Goal: Task Accomplishment & Management: Manage account settings

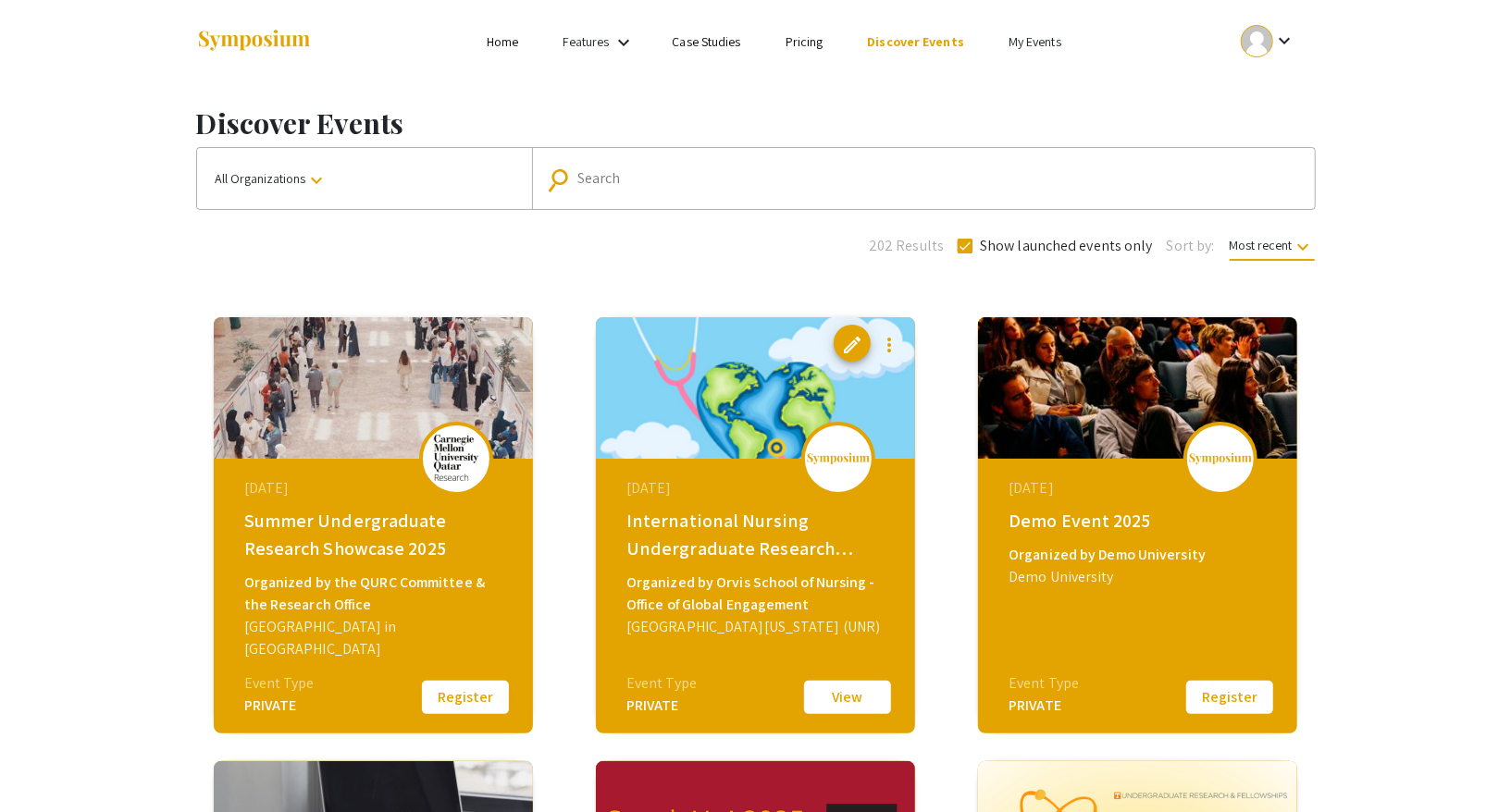
click at [399, 168] on button "All Organizations keyboard_arrow_down" at bounding box center [364, 178] width 335 height 61
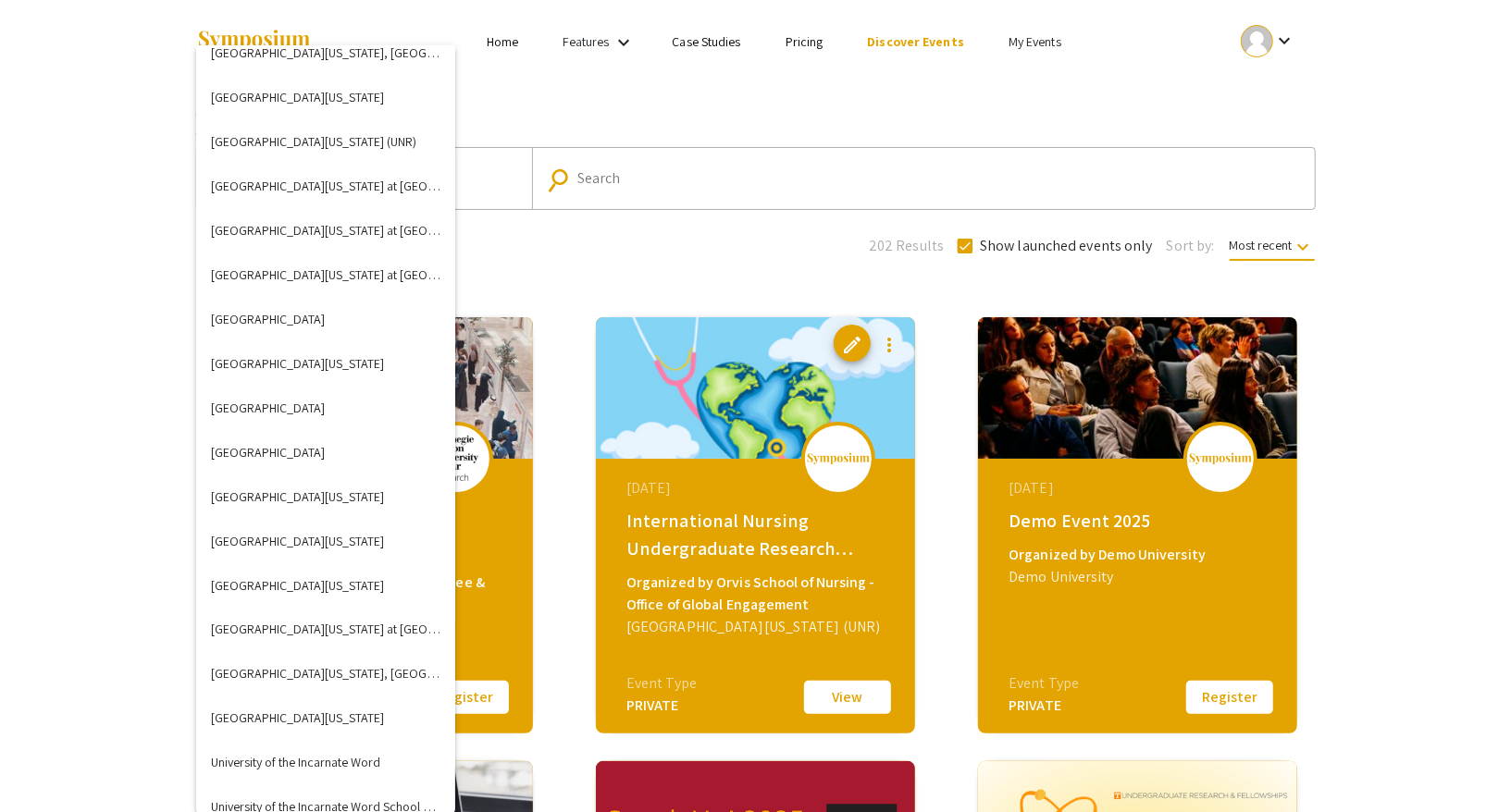
scroll to position [6216, 0]
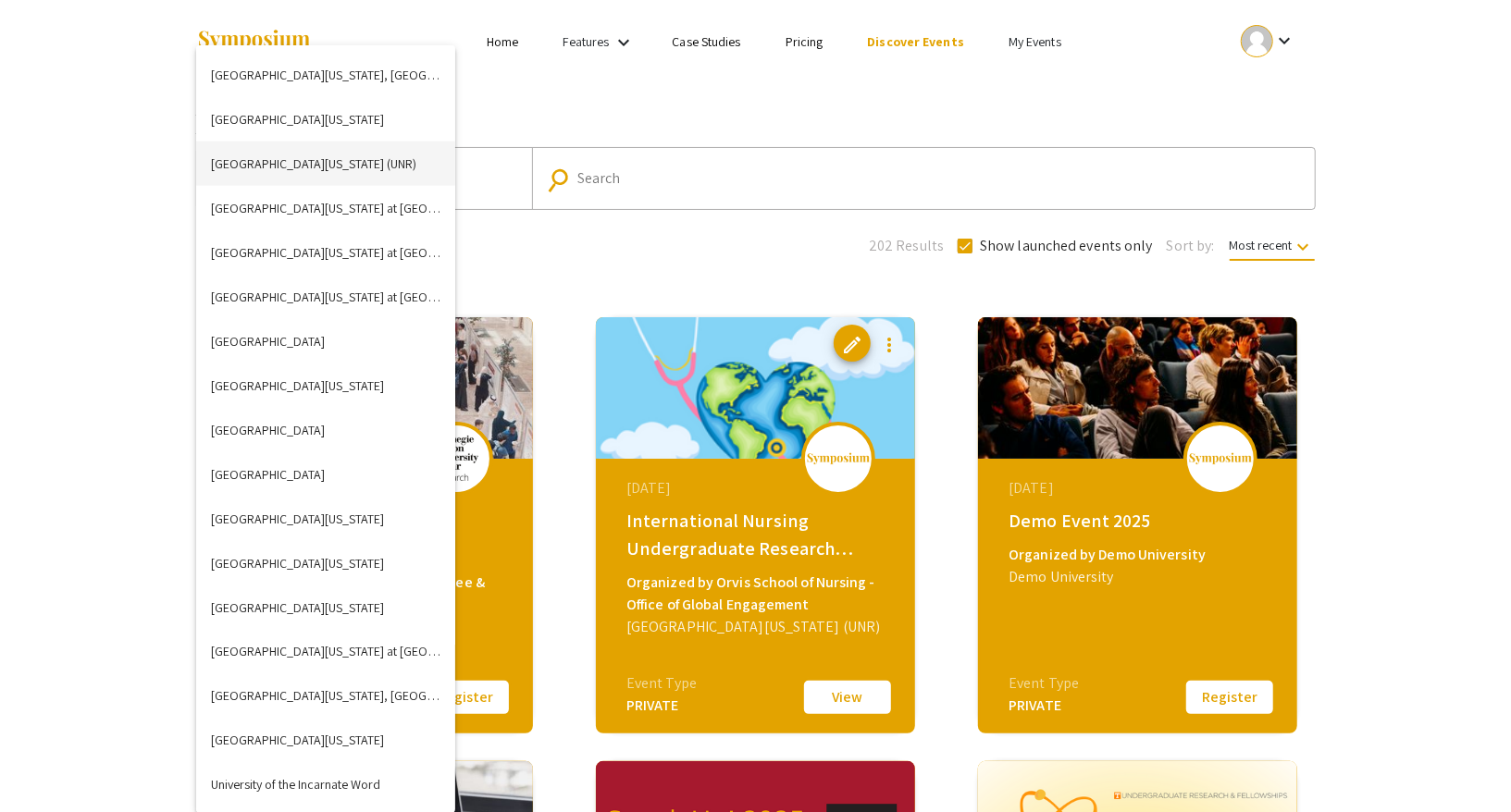
click at [337, 157] on button "University of Nevada Reno (UNR)" at bounding box center [325, 164] width 259 height 45
checkbox input "false"
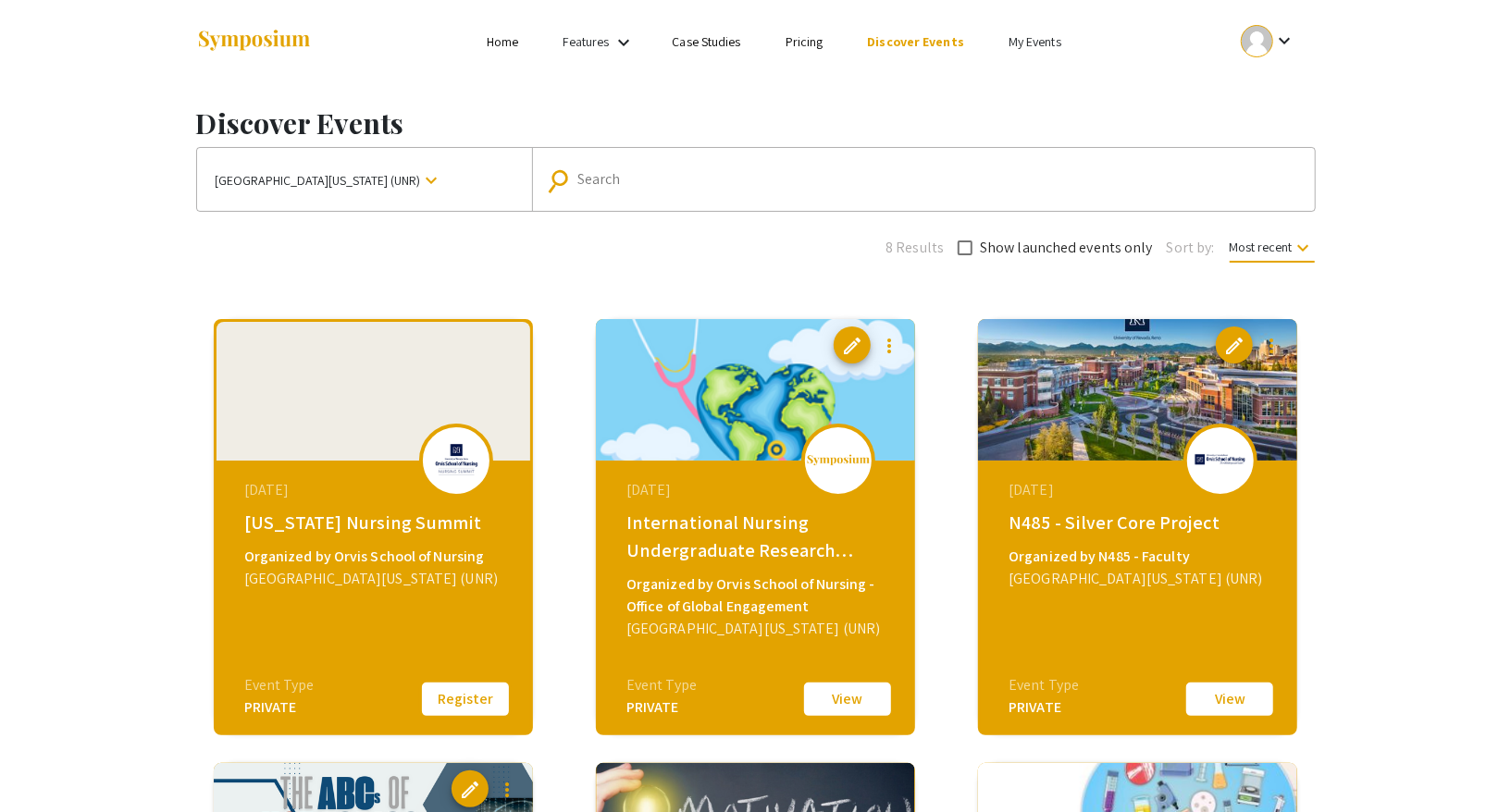
click at [1447, 534] on app-discover "Discover Events University of Nevada Reno (UNR) keyboard_arrow_down search Sear…" at bounding box center [755, 683] width 1511 height 1200
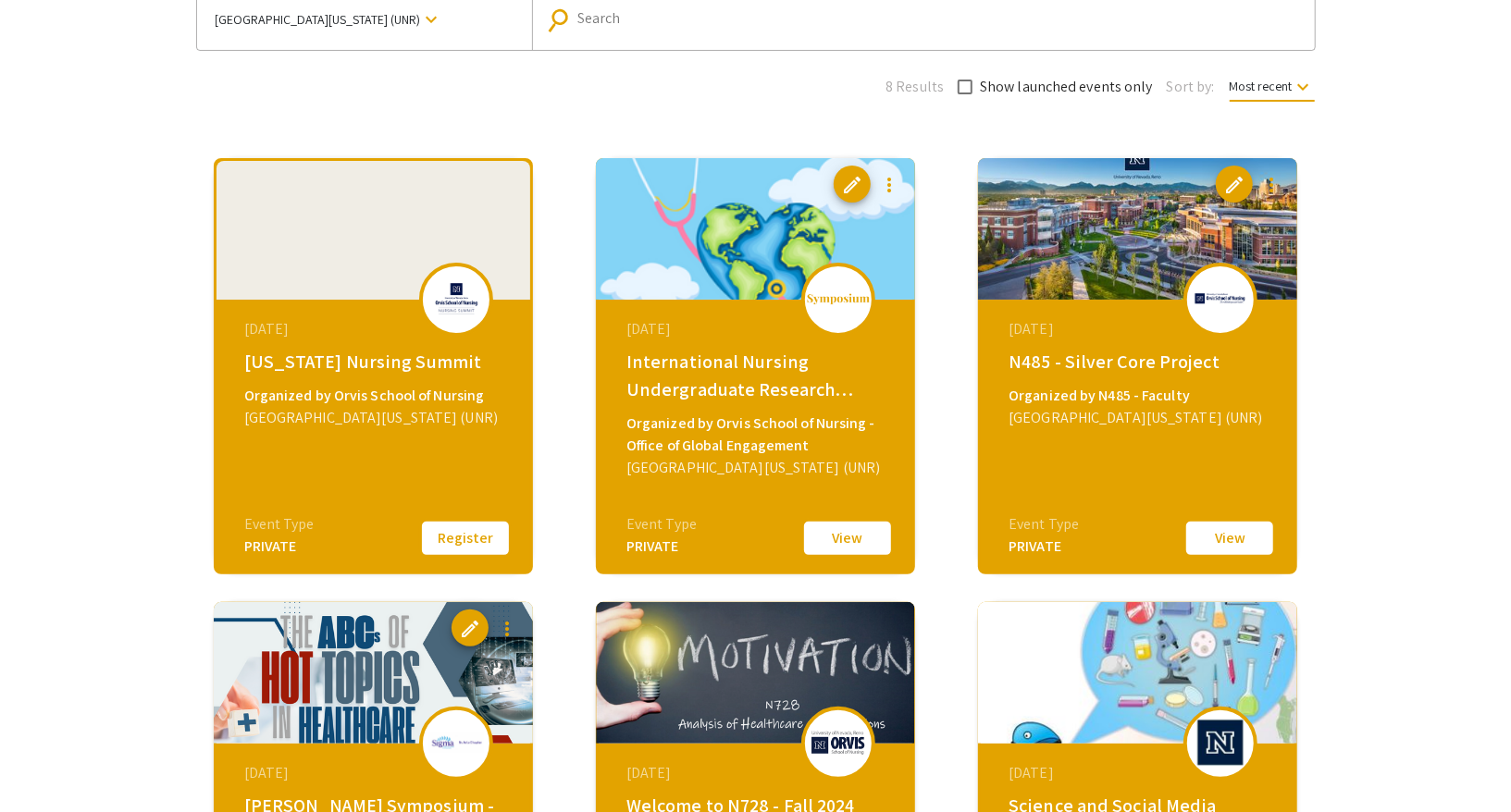
scroll to position [98, 0]
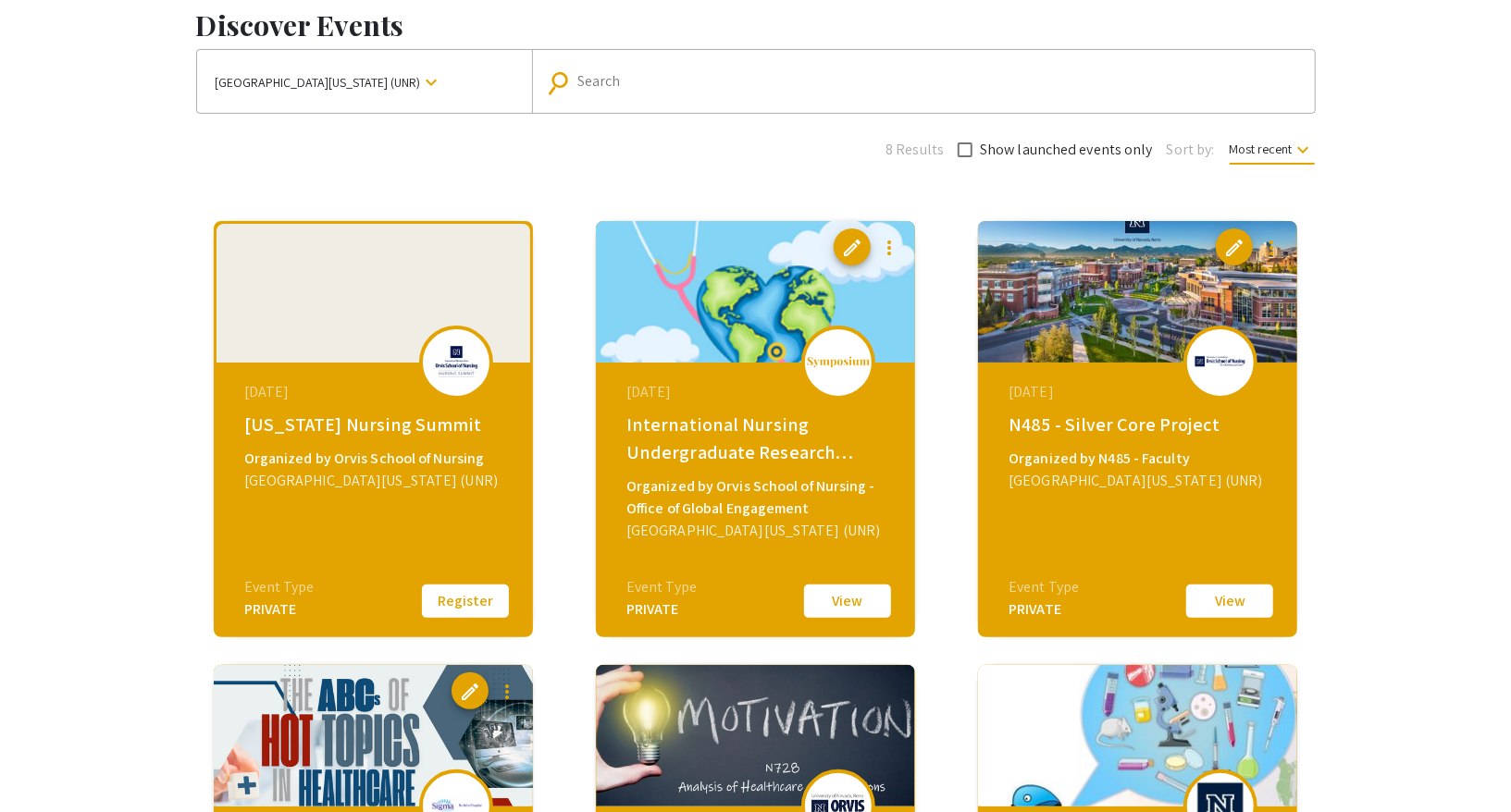
click at [331, 427] on div "[US_STATE] Nursing Summit" at bounding box center [376, 424] width 263 height 27
copy div "[US_STATE] Nursing Summit"
click at [460, 588] on button "Register" at bounding box center [465, 602] width 93 height 39
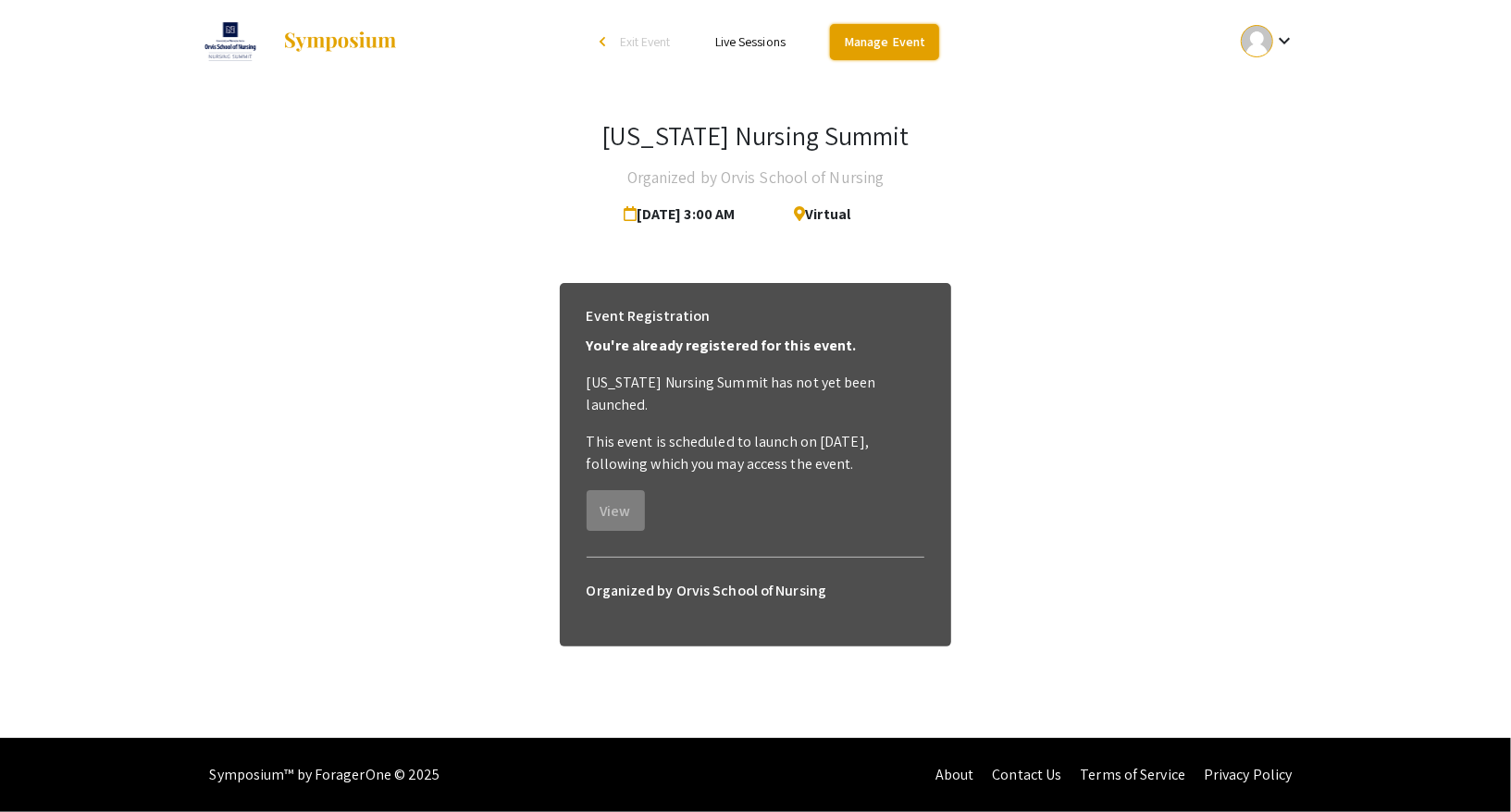
click at [895, 27] on link "Manage Event" at bounding box center [885, 42] width 109 height 36
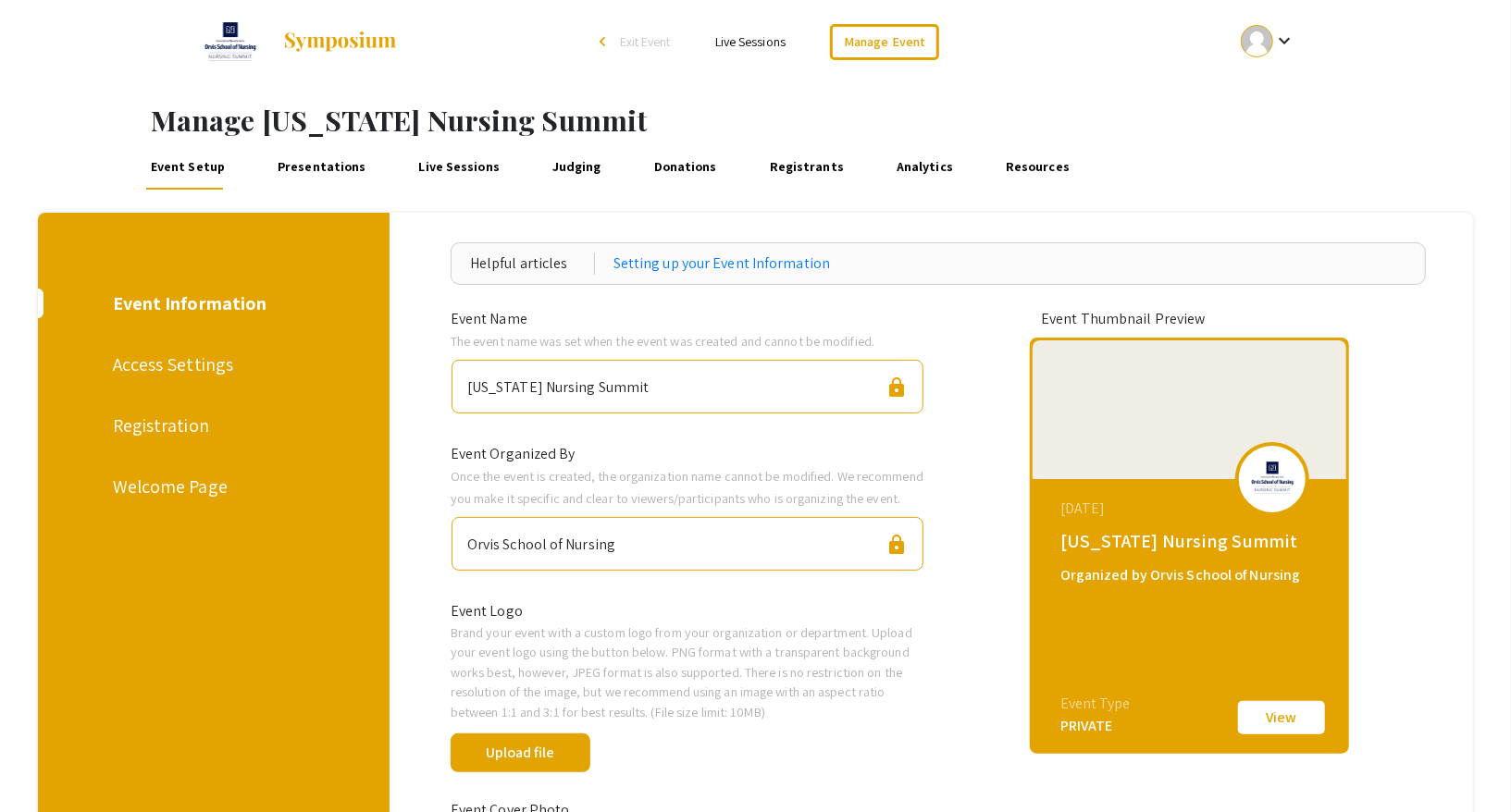
click at [319, 188] on link "Presentations" at bounding box center [321, 167] width 95 height 45
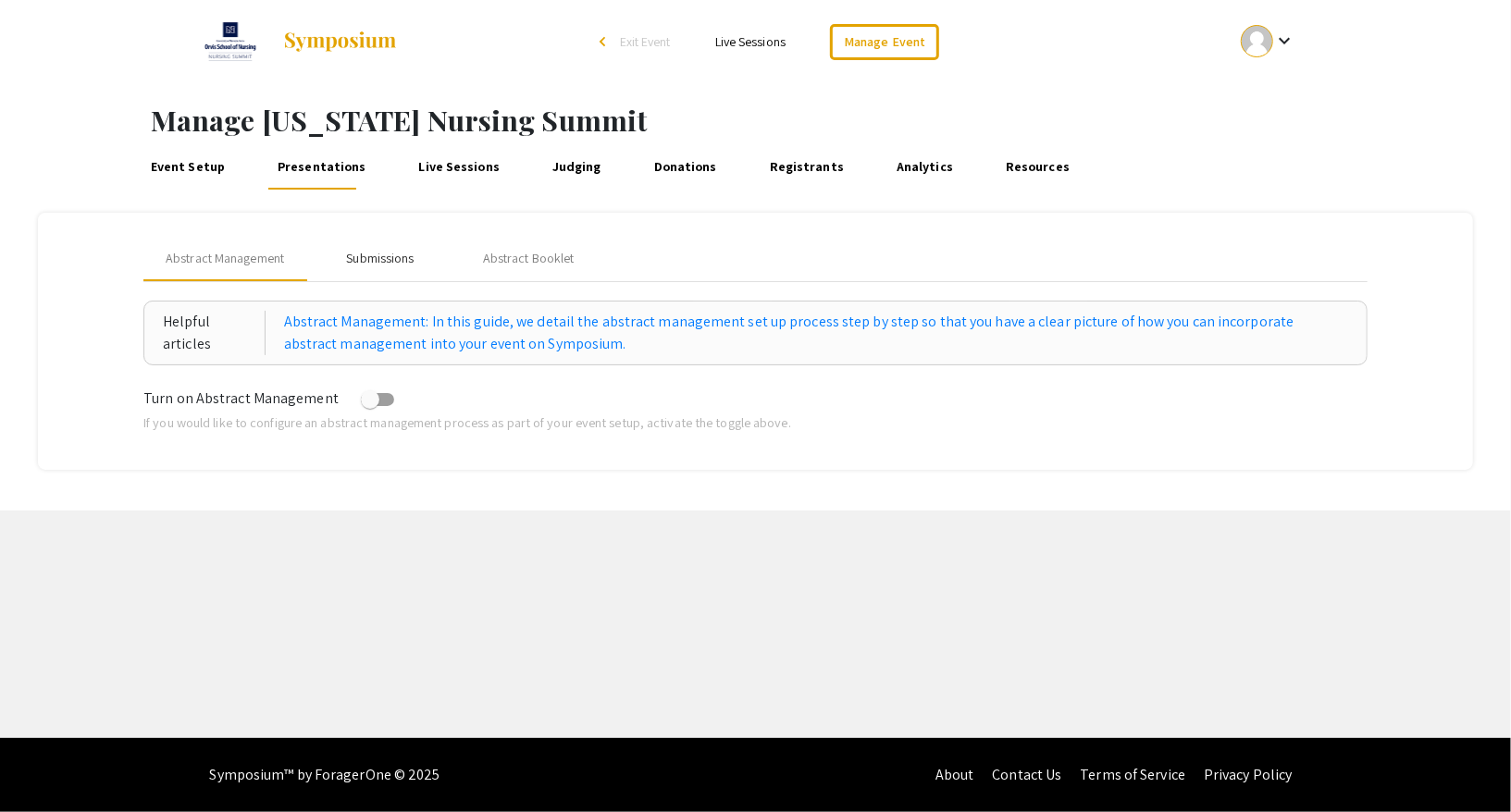
click at [411, 244] on div "Submissions" at bounding box center [380, 259] width 148 height 45
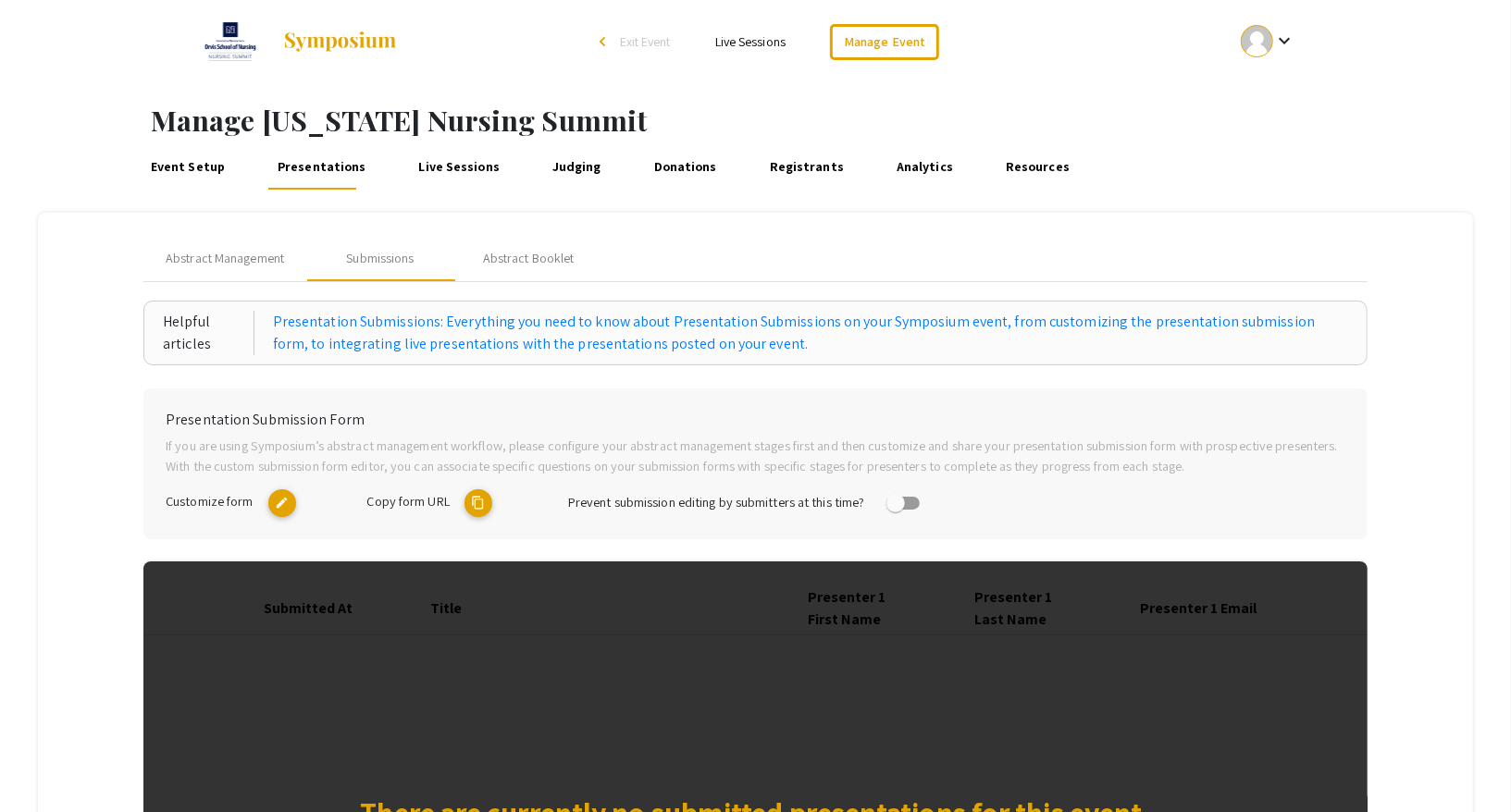
click at [193, 176] on link "Event Setup" at bounding box center [188, 167] width 82 height 45
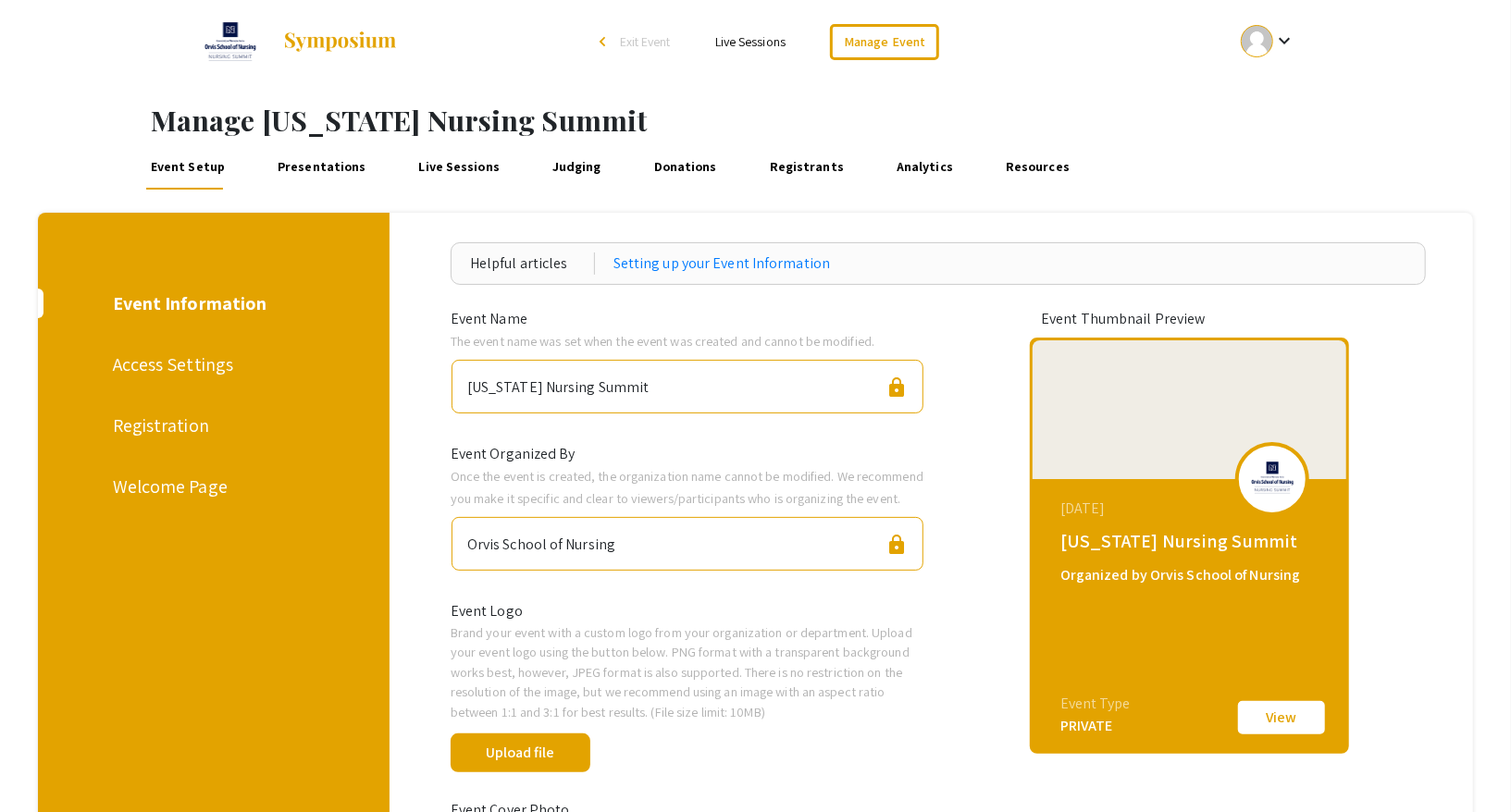
click at [304, 170] on link "Presentations" at bounding box center [321, 167] width 95 height 45
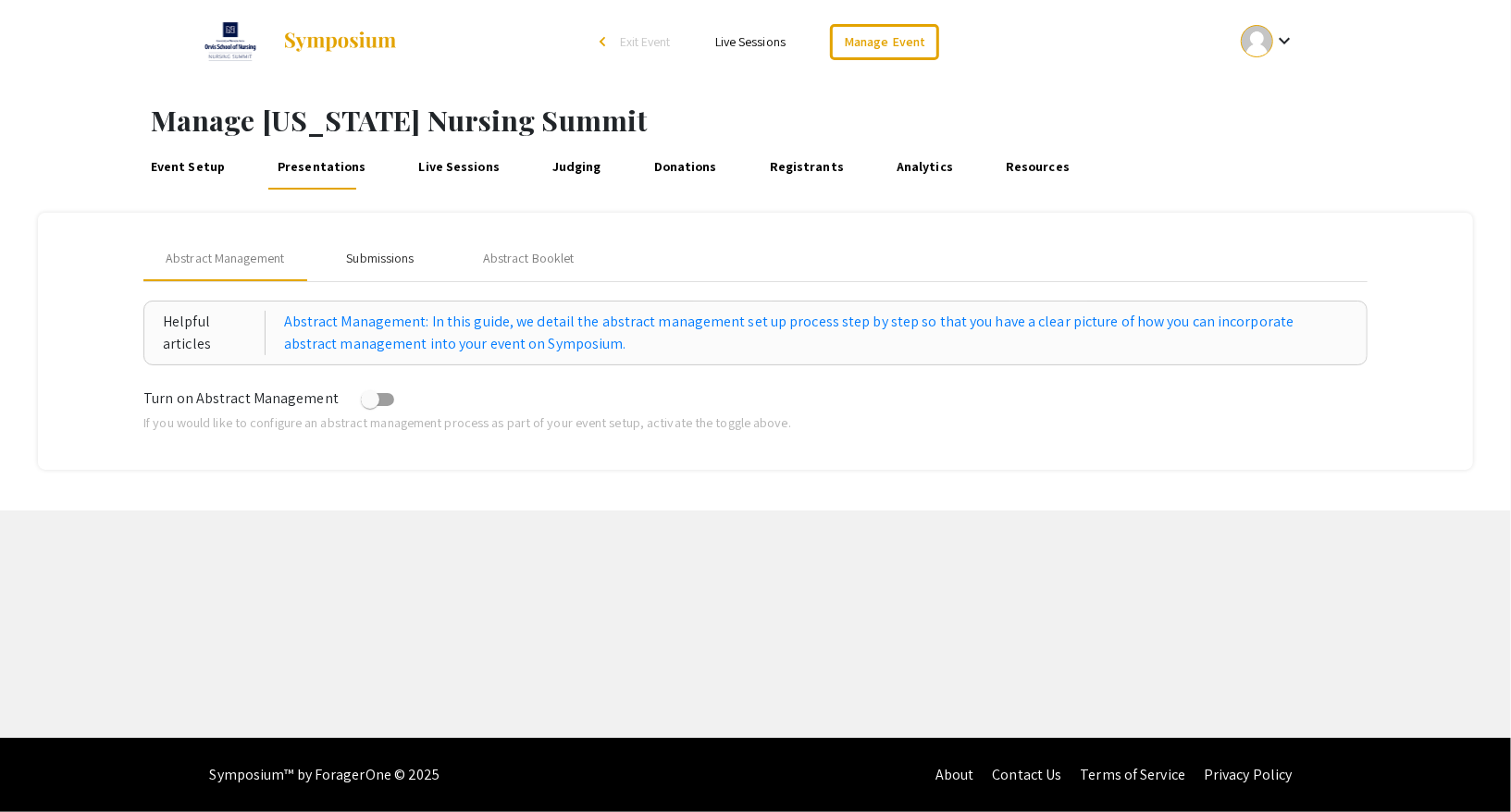
click at [394, 250] on div "Submissions" at bounding box center [379, 259] width 67 height 19
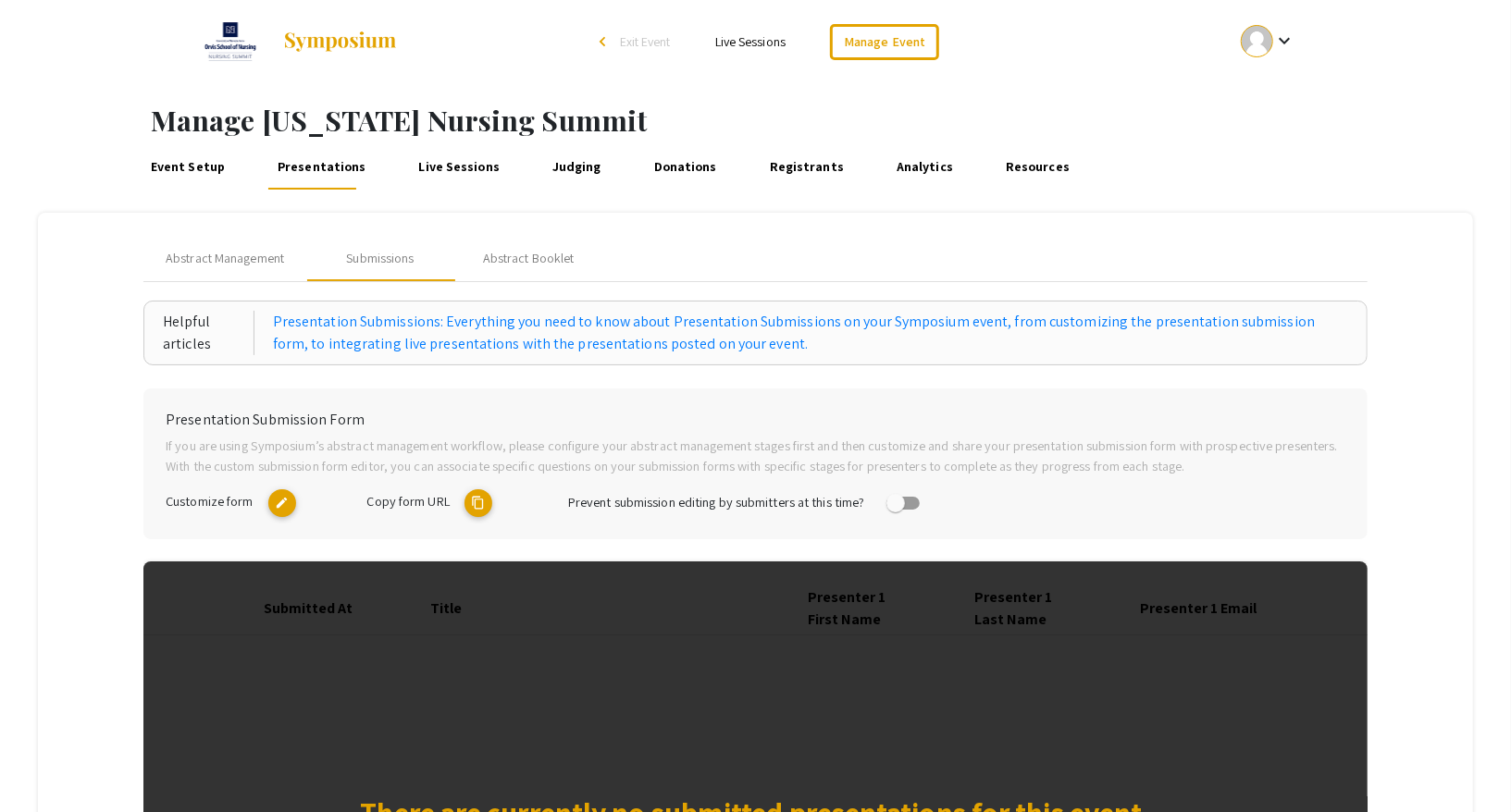
click at [272, 499] on mat-icon "edit" at bounding box center [282, 503] width 27 height 27
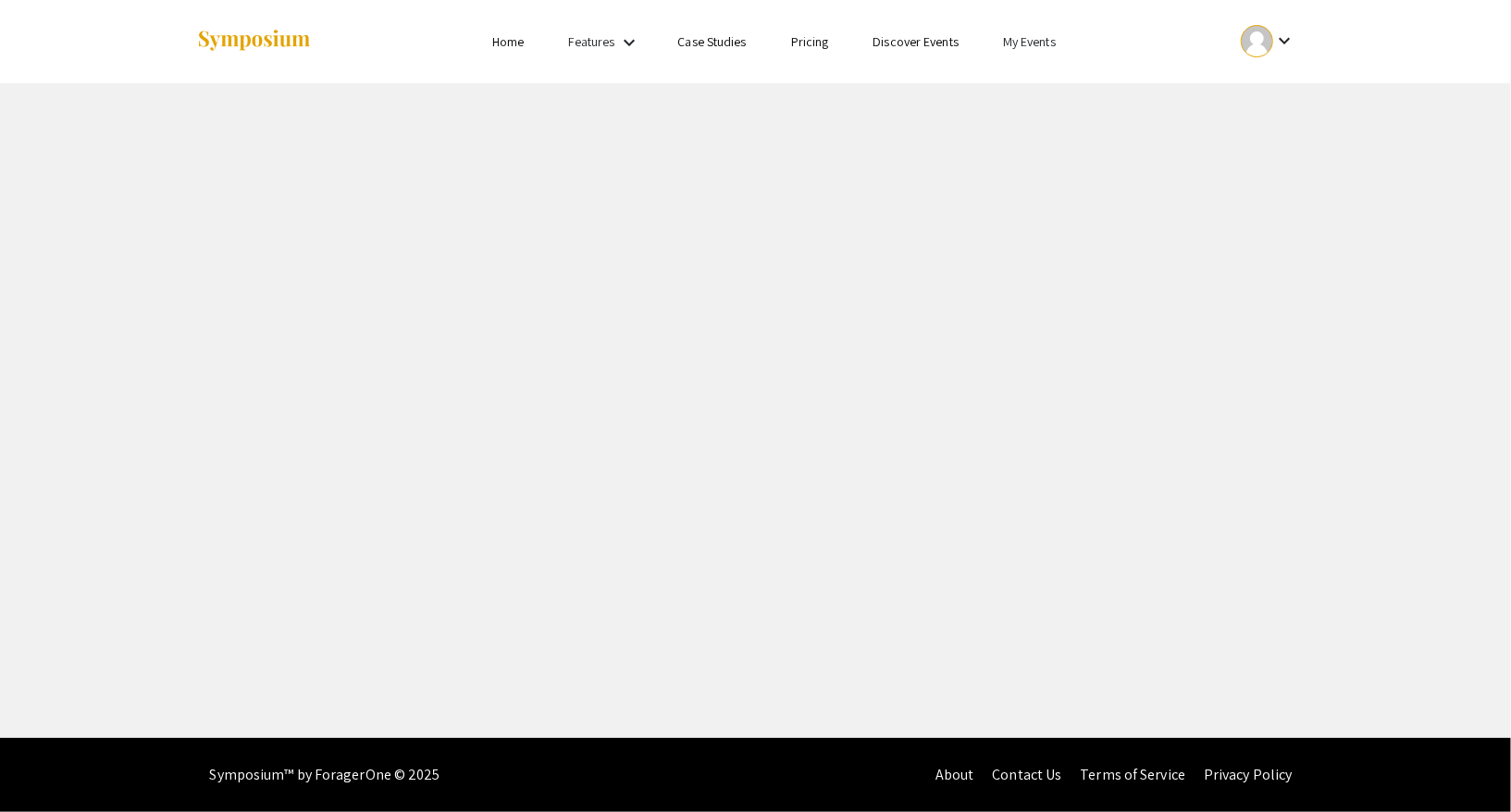
select select "8"
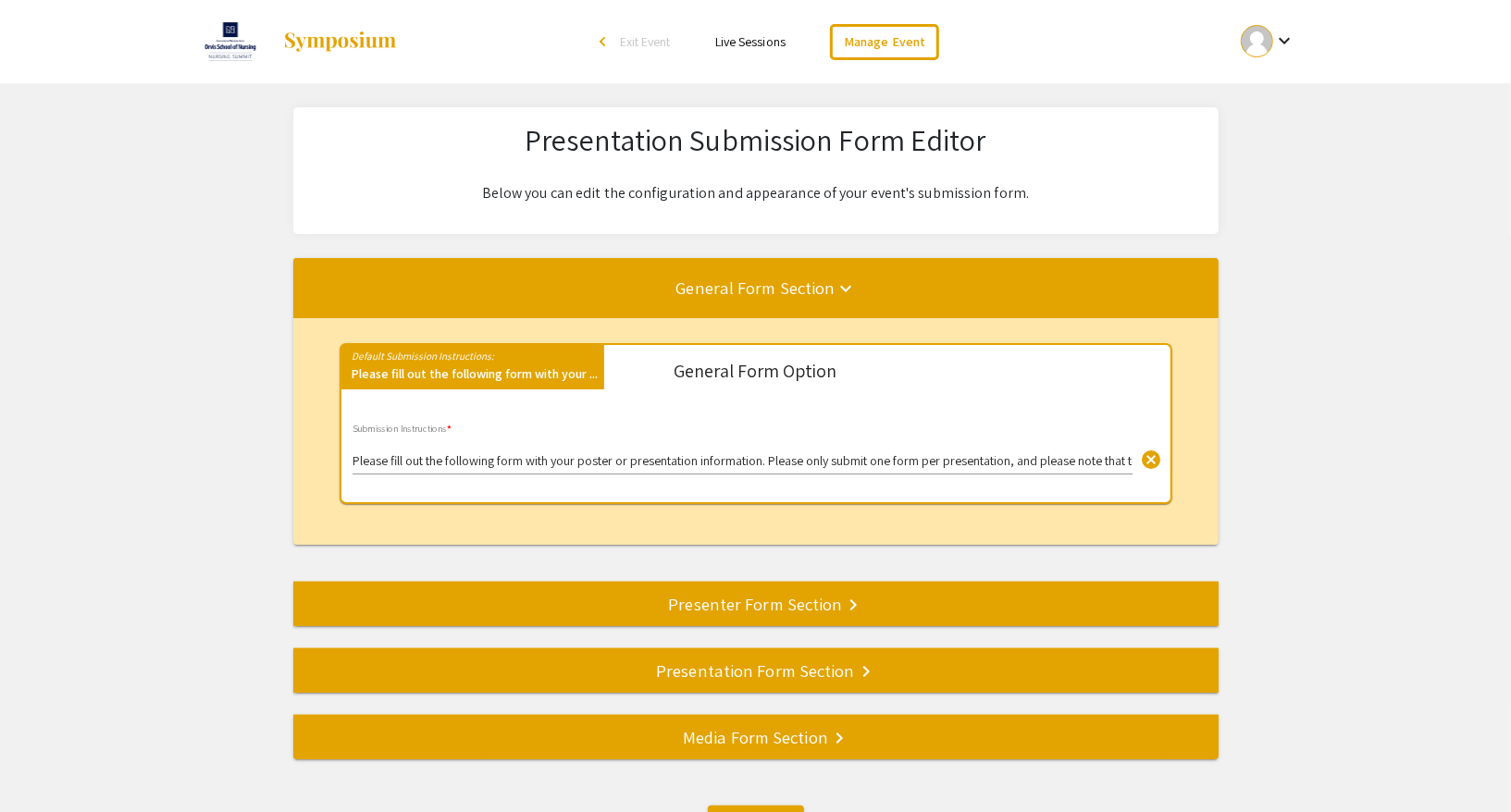
scroll to position [147, 0]
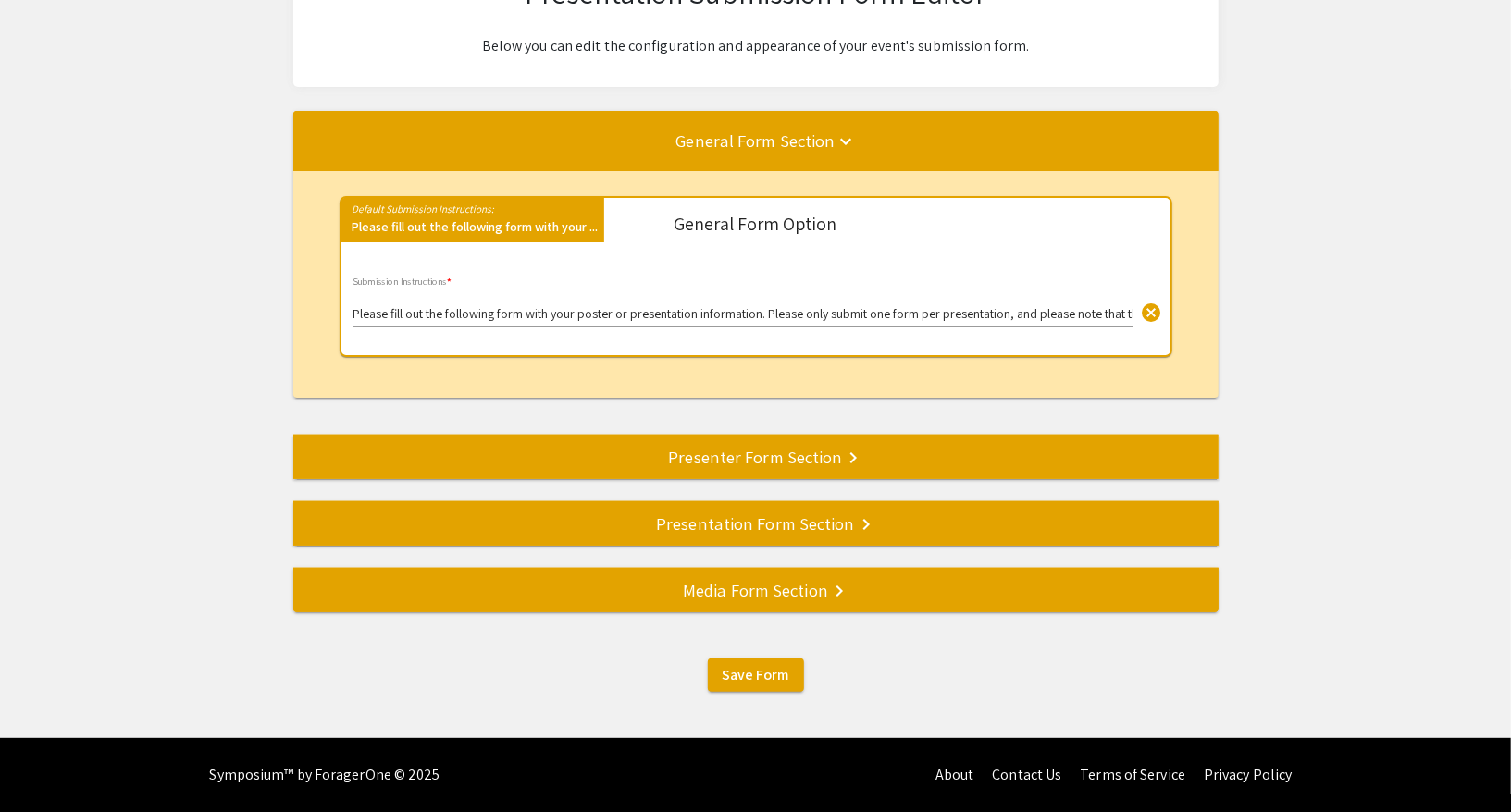
click at [793, 447] on div "Presenter Form Section keyboard_arrow_right" at bounding box center [756, 457] width 925 height 26
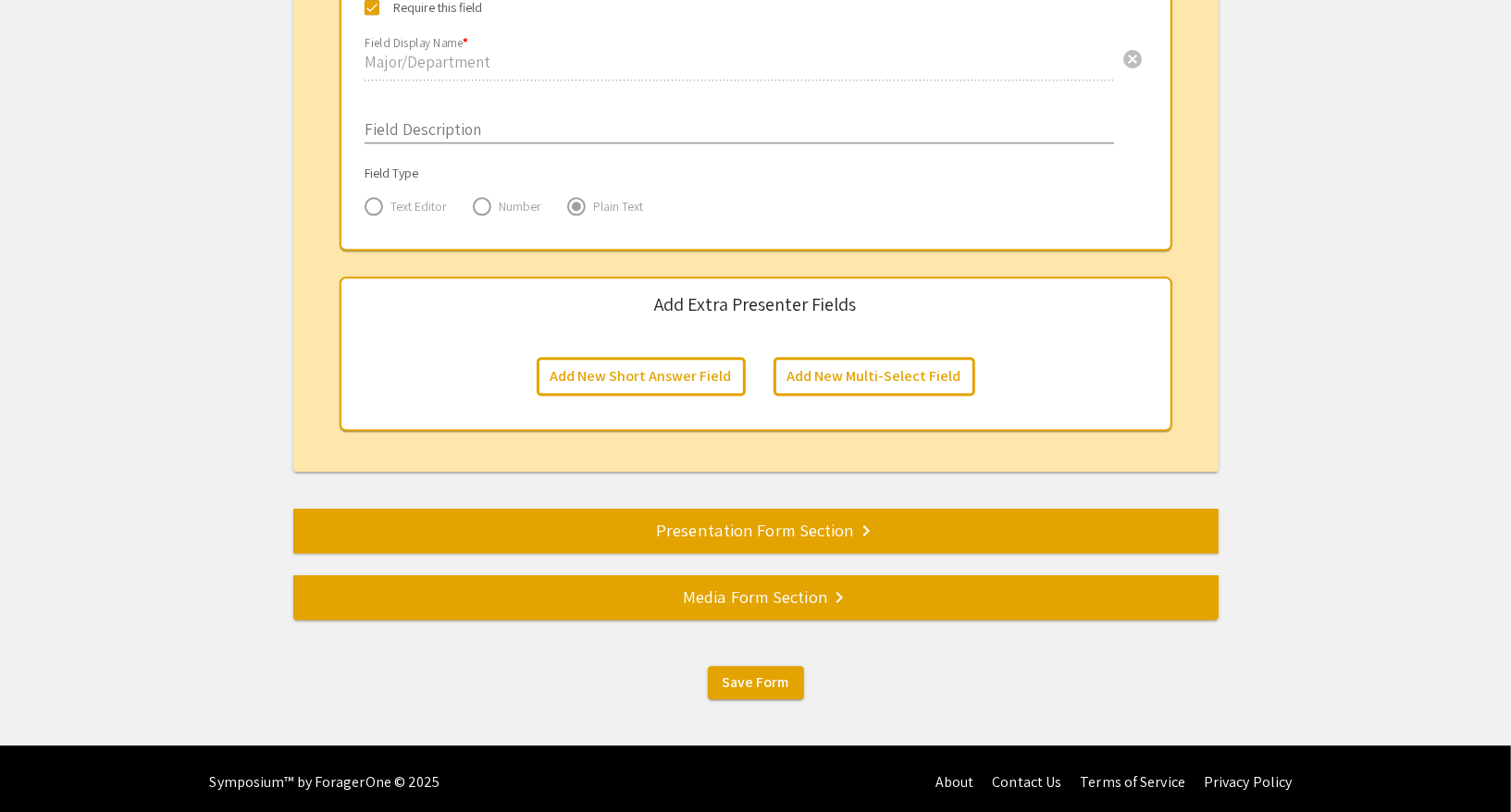
click at [750, 539] on mat-divider at bounding box center [1048, 531] width 1511 height 61
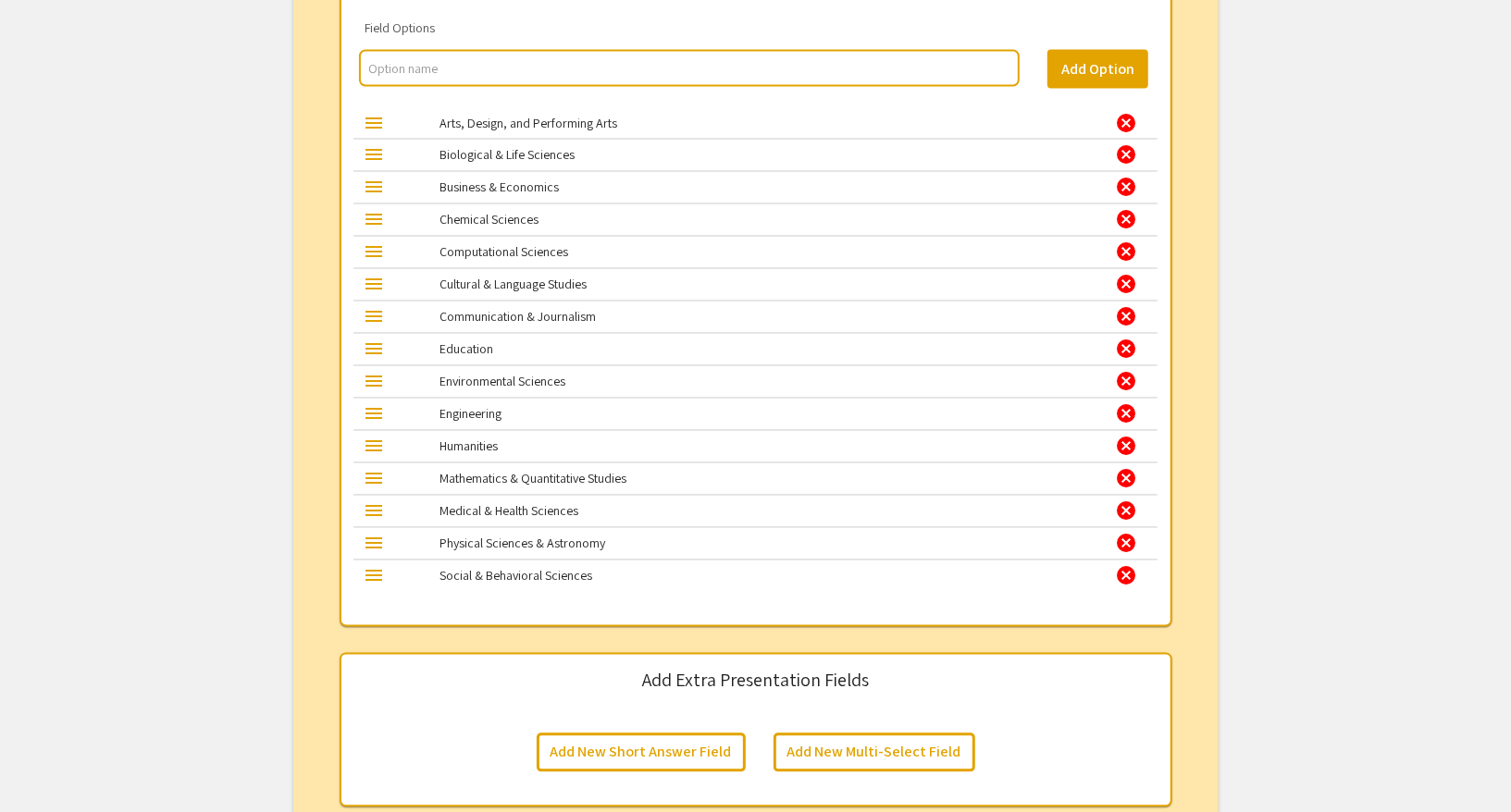
scroll to position [2417, 0]
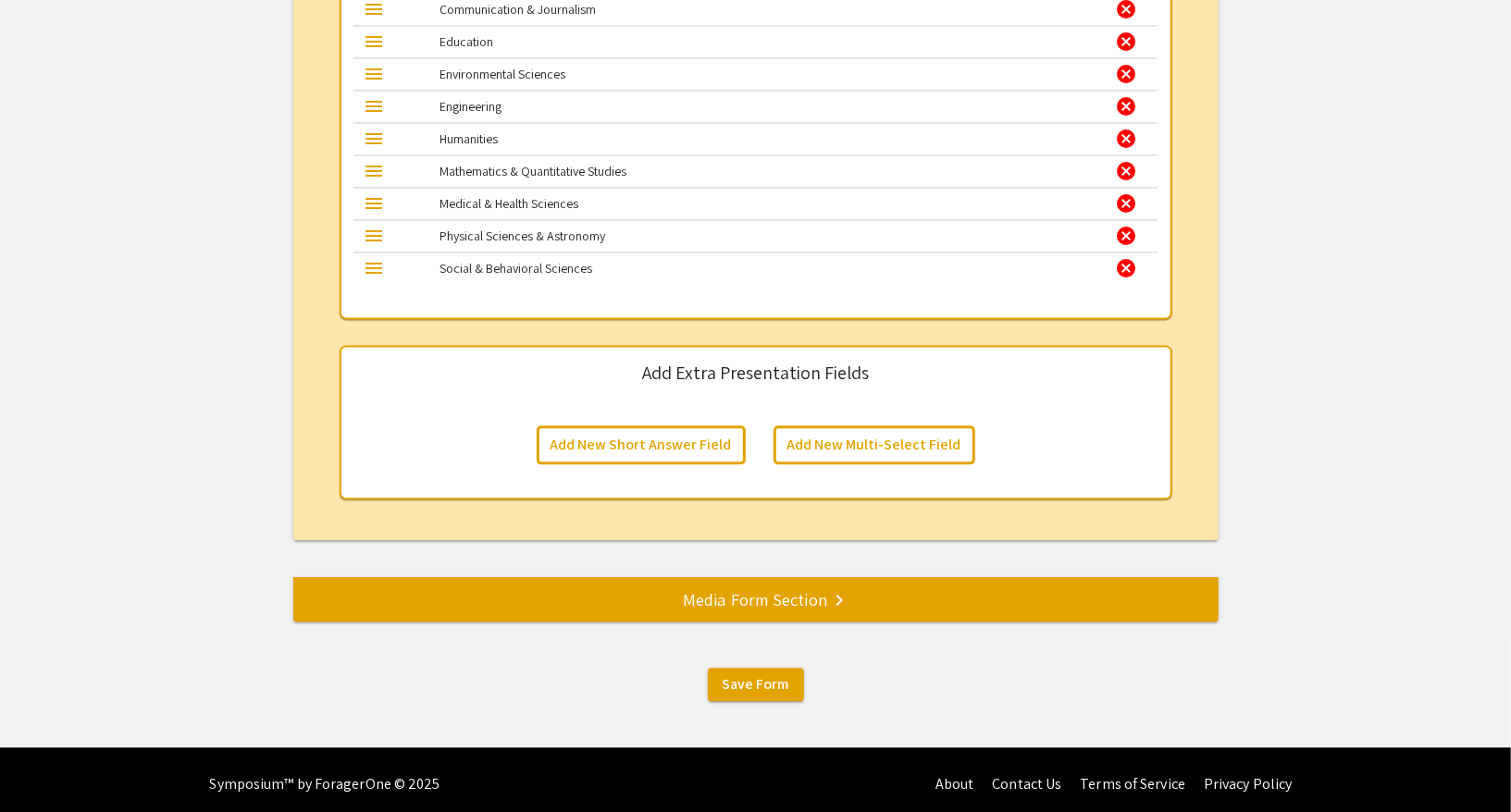
click at [726, 589] on div "Media Form Section keyboard_arrow_right" at bounding box center [756, 599] width 925 height 26
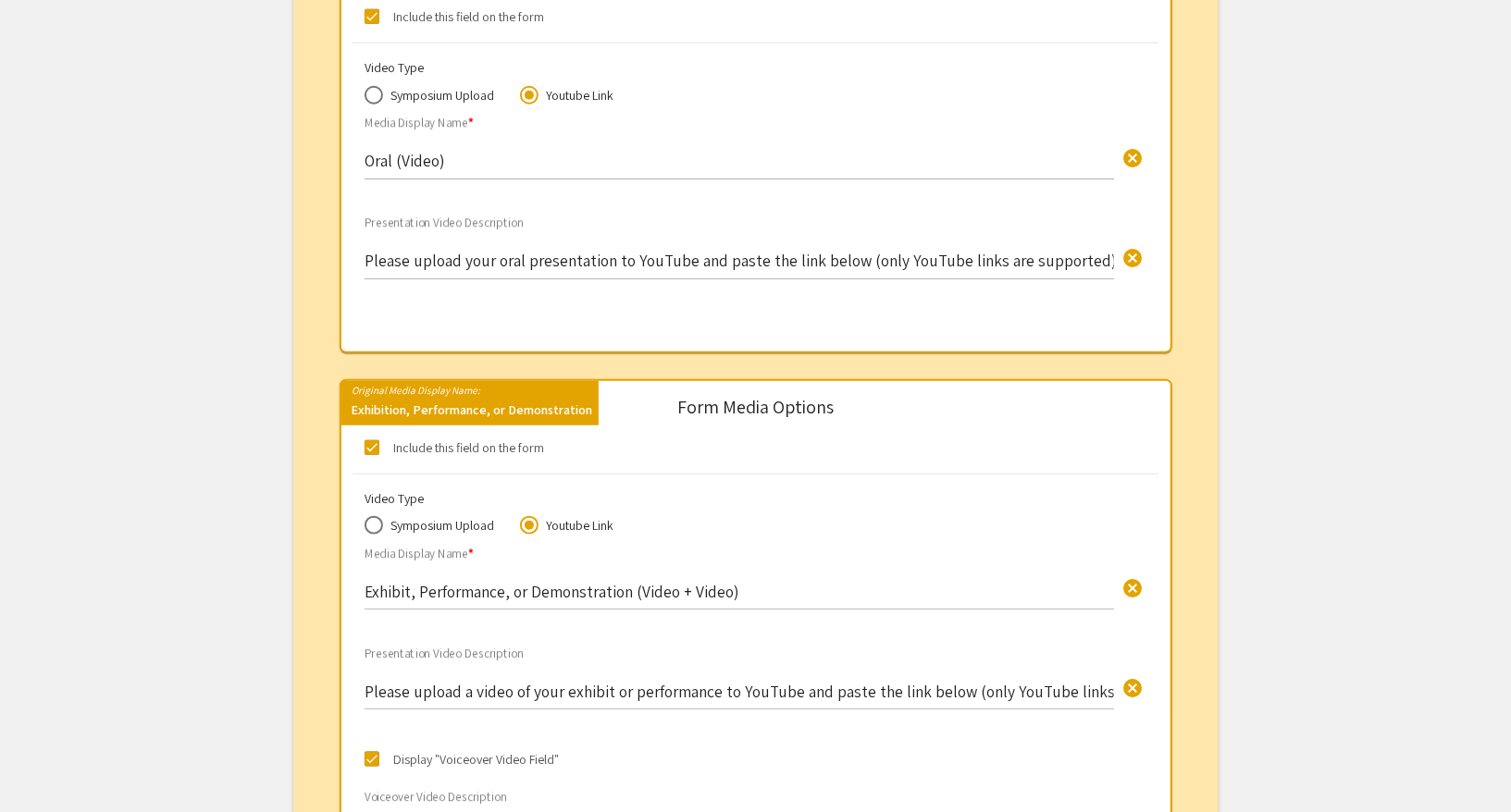
scroll to position [1501, 0]
